Goal: Check status: Check status

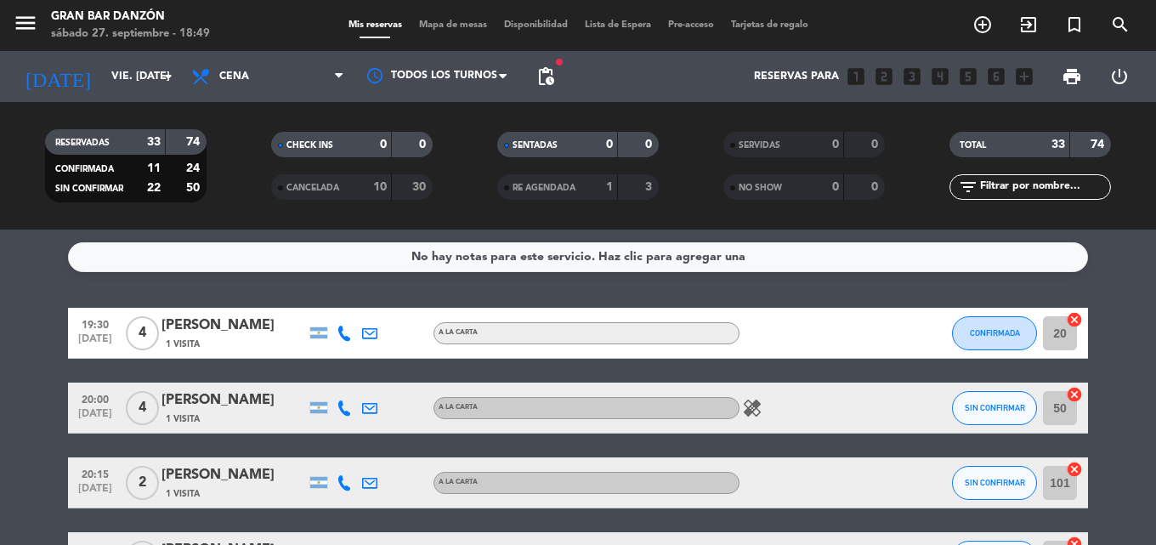
click at [751, 405] on icon "healing" at bounding box center [752, 408] width 20 height 20
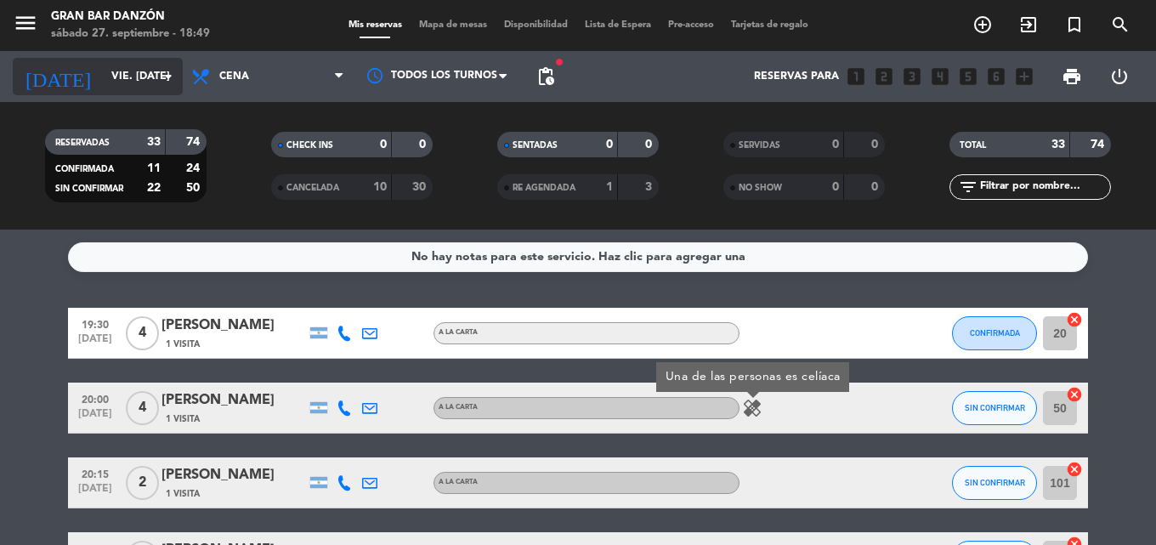
click at [126, 67] on input "vie. [DATE]" at bounding box center [175, 76] width 144 height 29
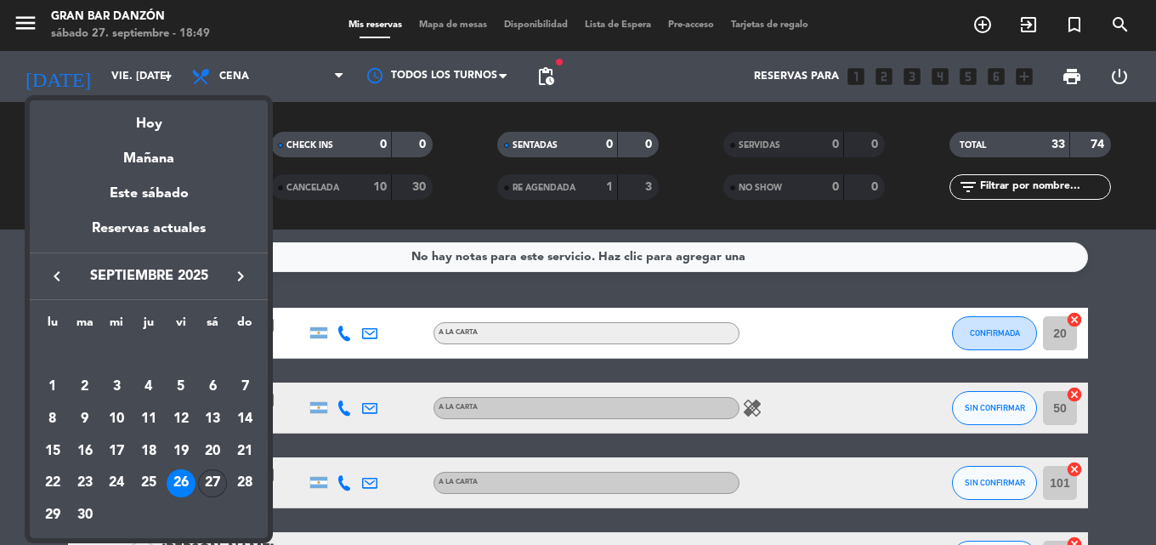
click at [211, 475] on div "27" at bounding box center [212, 483] width 29 height 29
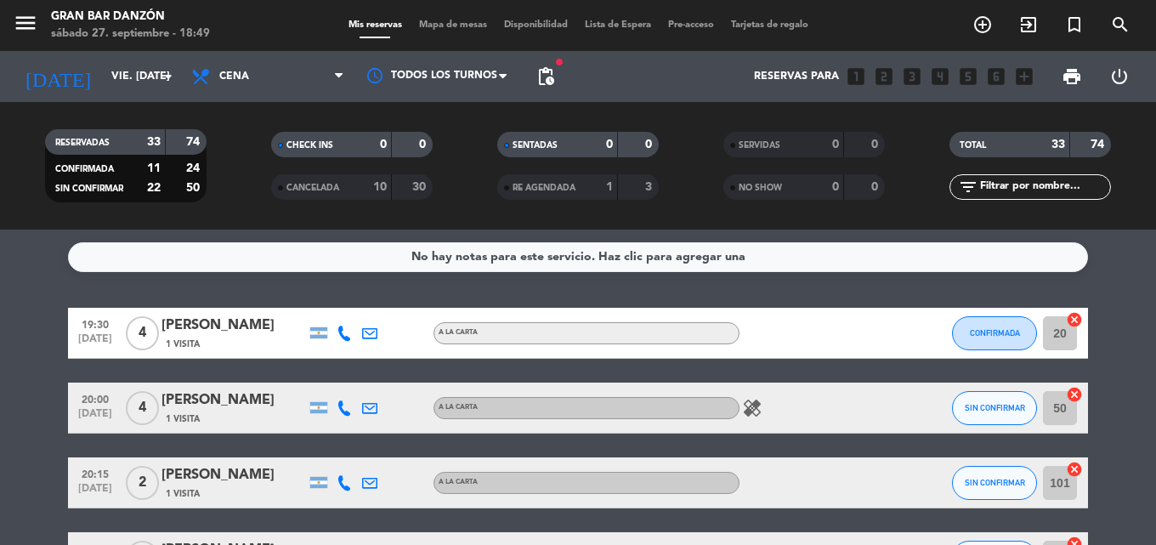
type input "sáb. [DATE]"
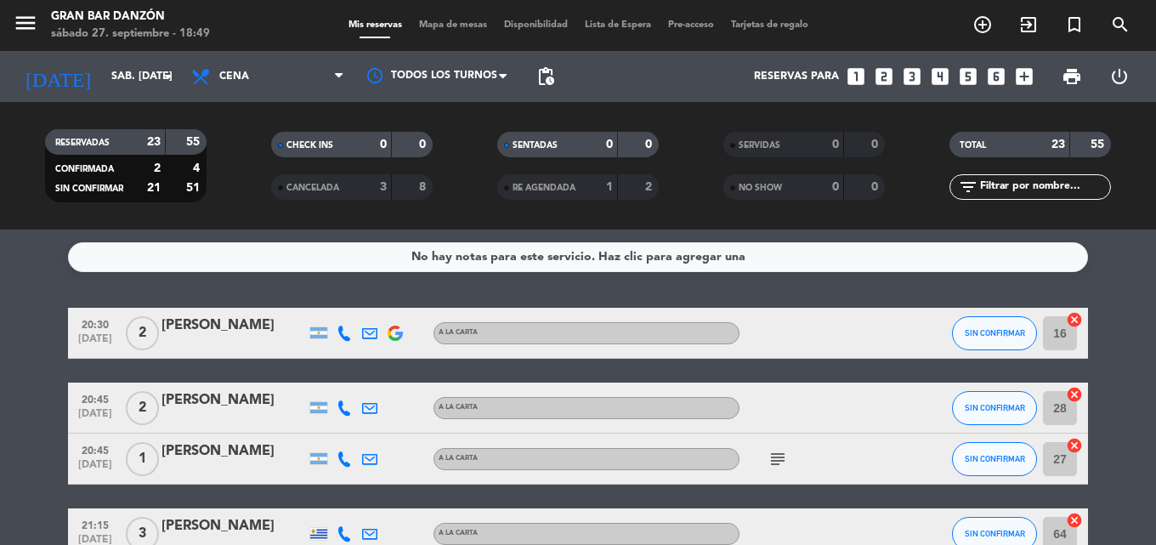
click at [783, 471] on div "subject" at bounding box center [815, 458] width 153 height 50
click at [778, 463] on icon "subject" at bounding box center [777, 459] width 20 height 20
click at [777, 463] on icon "subject" at bounding box center [777, 459] width 20 height 20
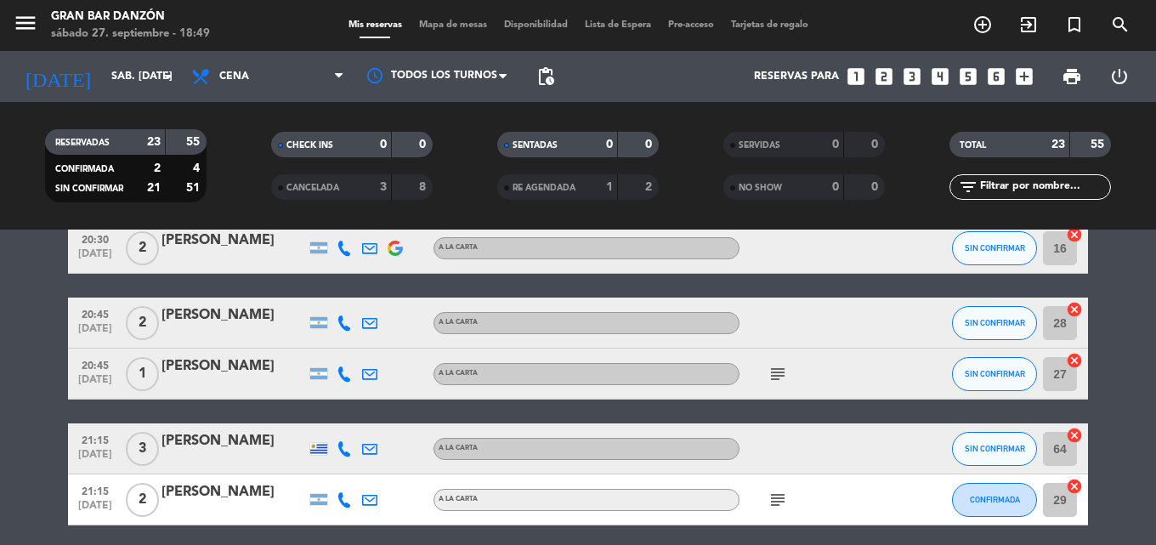
scroll to position [170, 0]
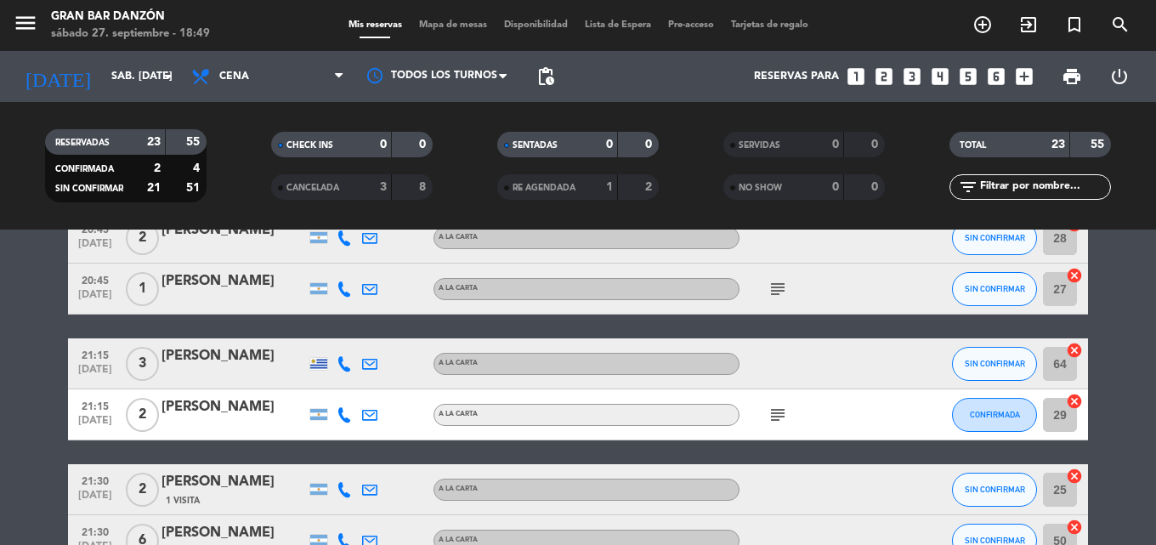
click at [789, 437] on div "subject" at bounding box center [815, 414] width 153 height 50
click at [783, 427] on div "subject" at bounding box center [815, 414] width 153 height 50
click at [780, 417] on icon "subject" at bounding box center [777, 414] width 20 height 20
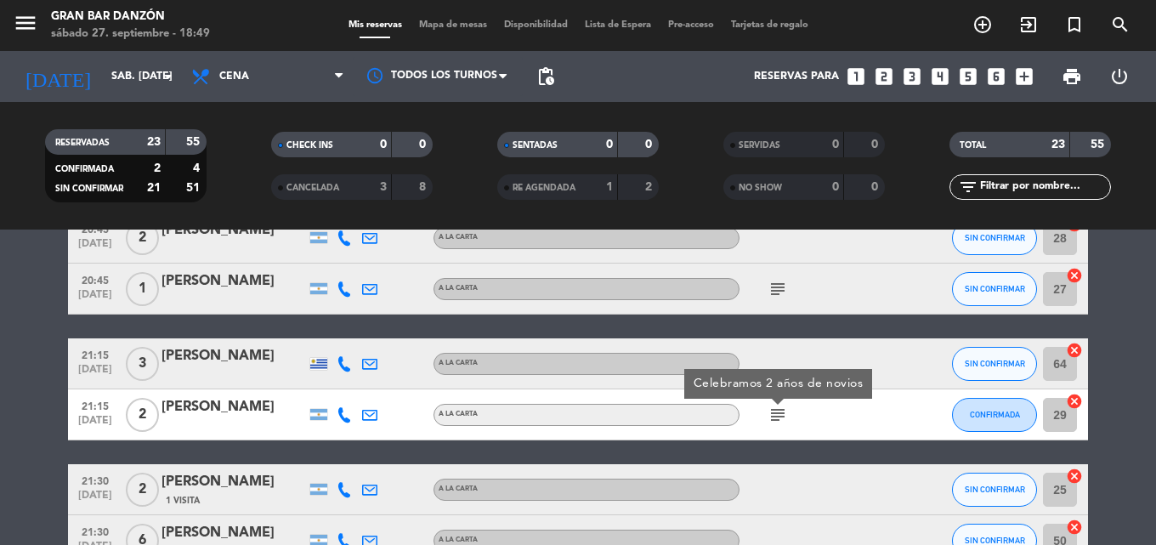
click at [780, 417] on icon "subject" at bounding box center [777, 414] width 20 height 20
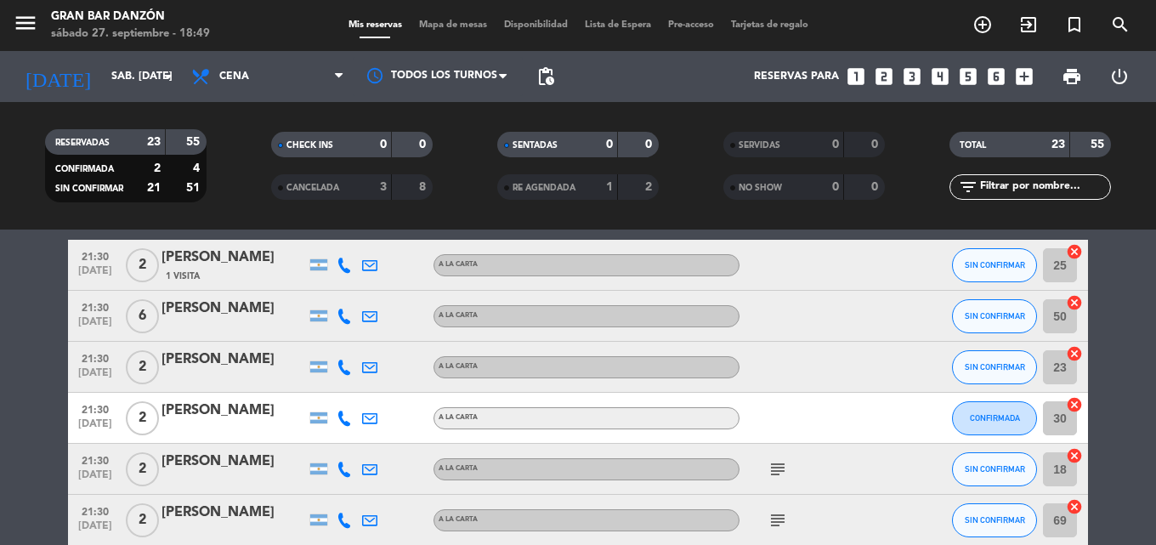
scroll to position [425, 0]
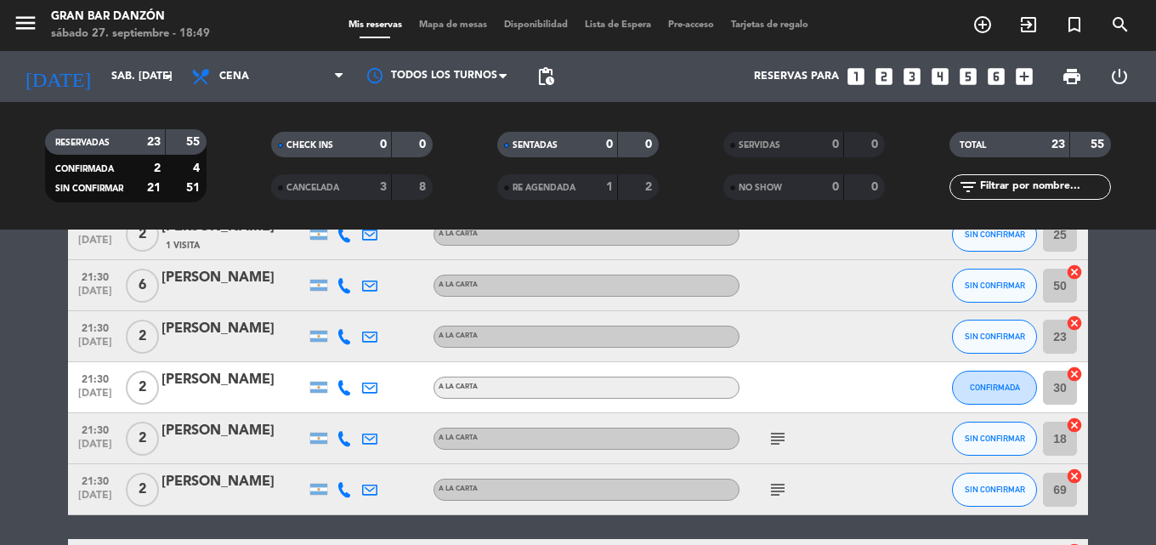
click at [774, 444] on icon "subject" at bounding box center [777, 438] width 20 height 20
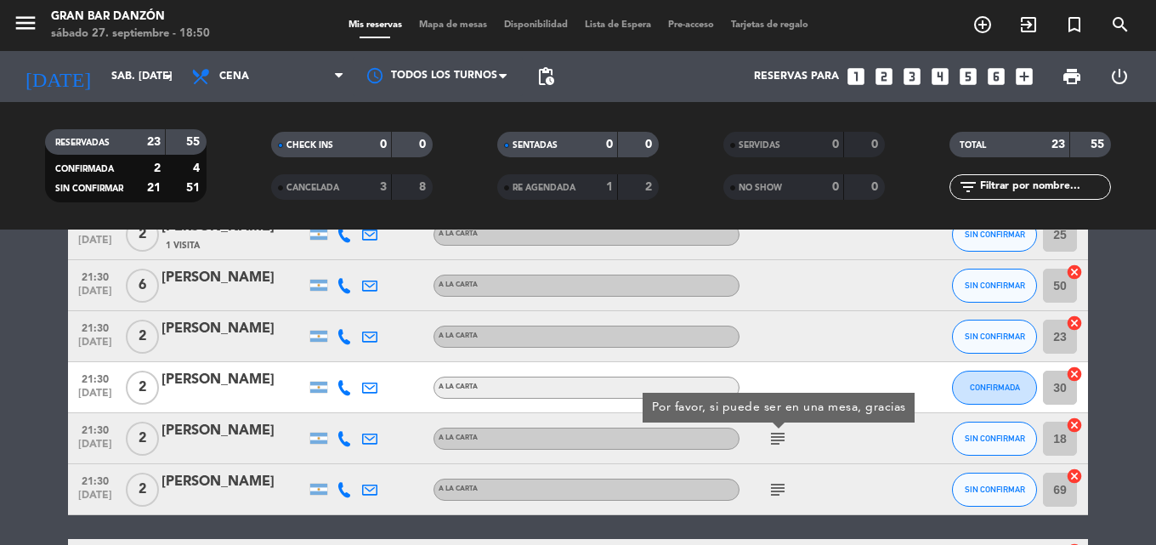
click at [780, 479] on icon "subject" at bounding box center [777, 489] width 20 height 20
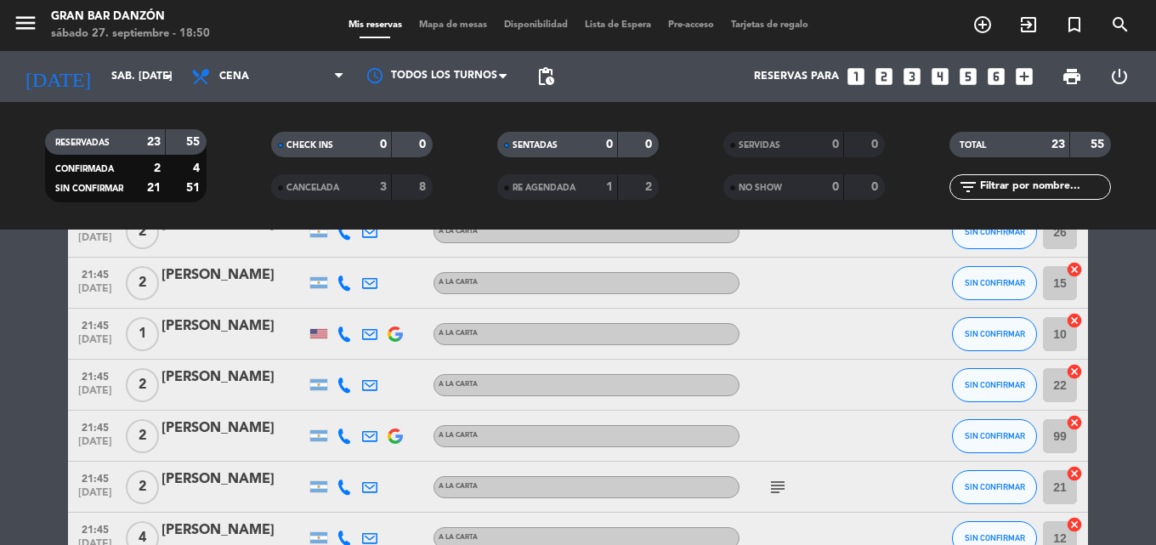
scroll to position [850, 0]
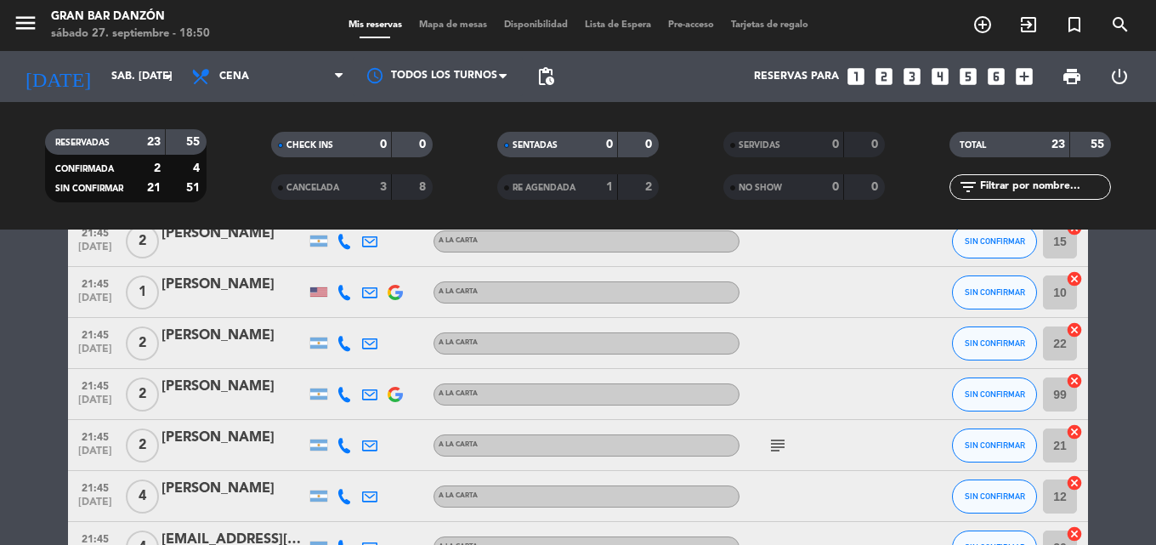
click at [779, 448] on icon "subject" at bounding box center [777, 445] width 20 height 20
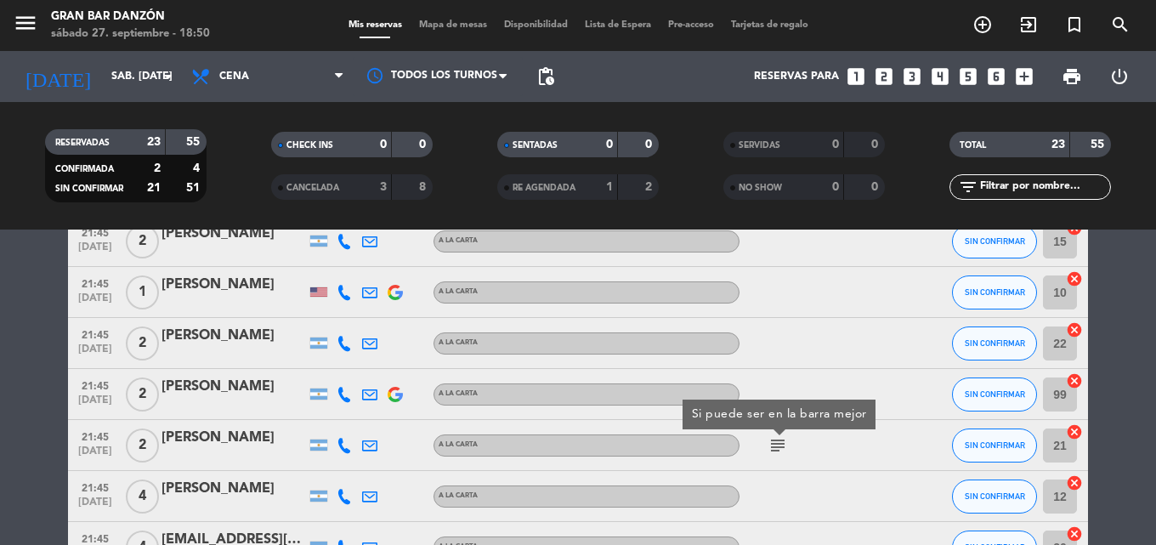
scroll to position [1020, 0]
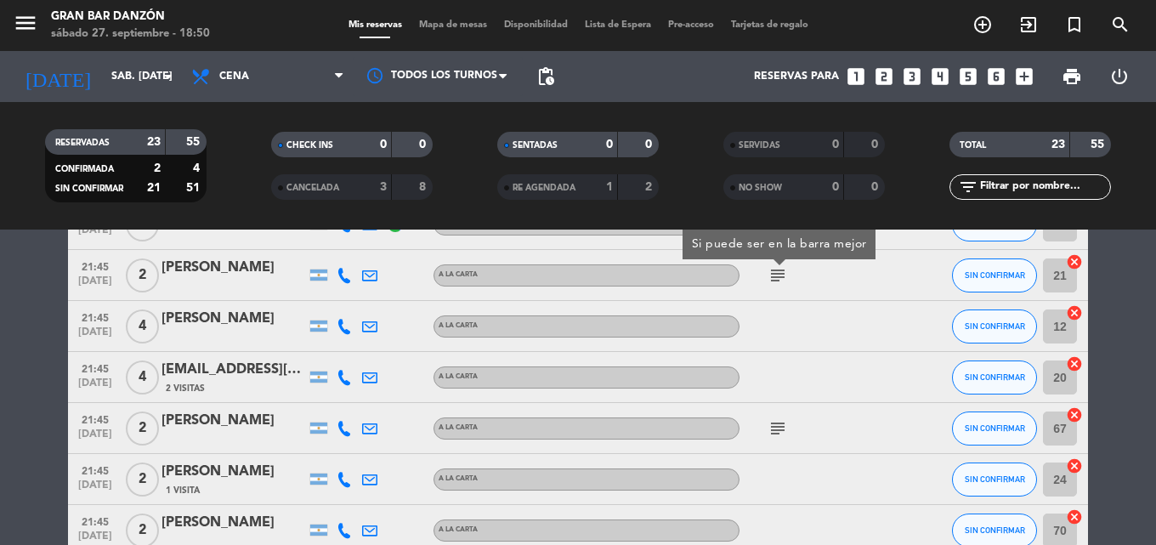
click at [773, 426] on icon "subject" at bounding box center [777, 428] width 20 height 20
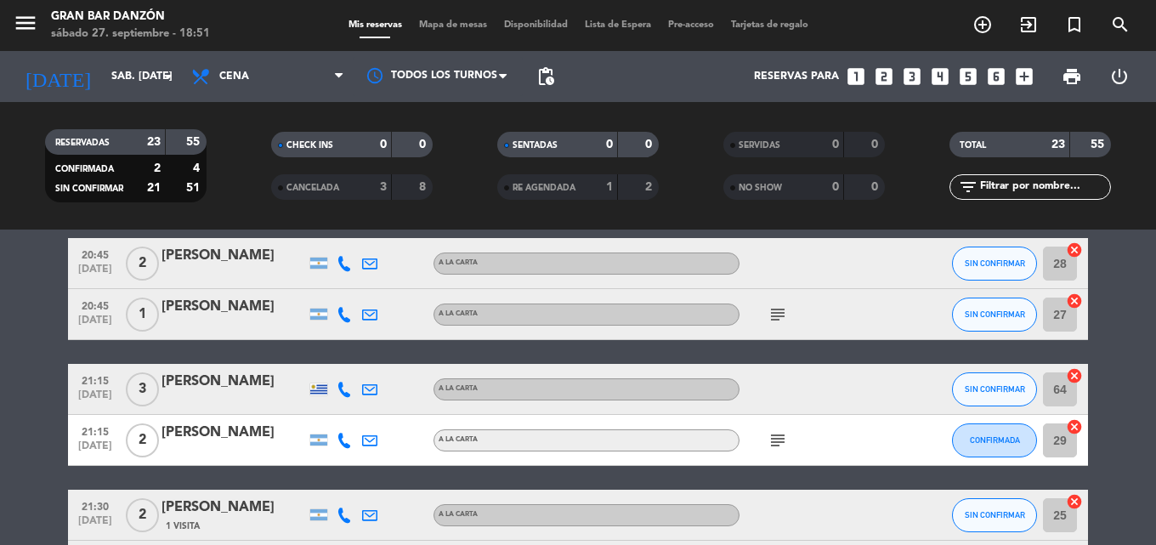
scroll to position [0, 0]
